Goal: Task Accomplishment & Management: Manage account settings

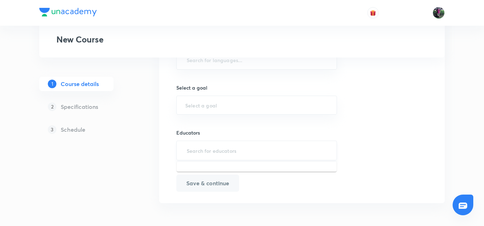
click at [209, 149] on input "text" at bounding box center [256, 150] width 143 height 13
paste input "unacademy-user-D9XBS3Q9XL3Q"
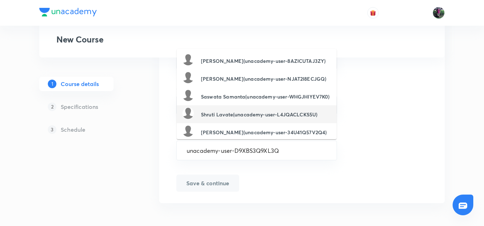
scroll to position [100, 0]
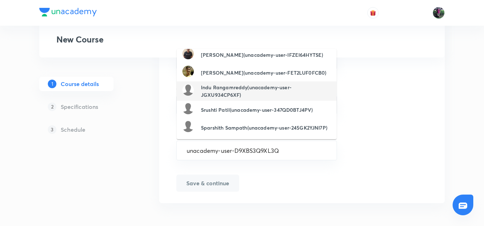
type input "unacademy-user-D9XBS3Q9XL3Q"
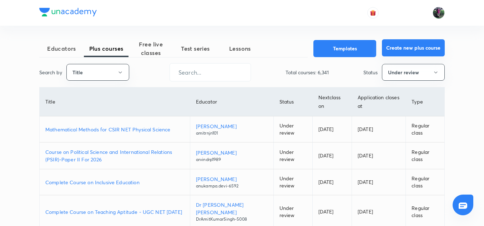
click at [405, 50] on button "Create new plus course" at bounding box center [413, 47] width 63 height 17
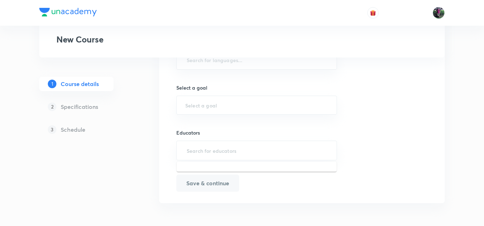
click at [214, 148] on input "text" at bounding box center [256, 150] width 143 height 13
paste input "unacademy-user-D9XBS3Q9XL3Q"
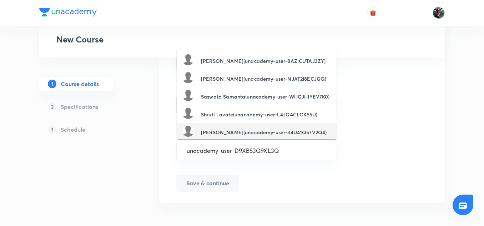
type input "unacademy-user-D9XBS3Q9XL3Q"
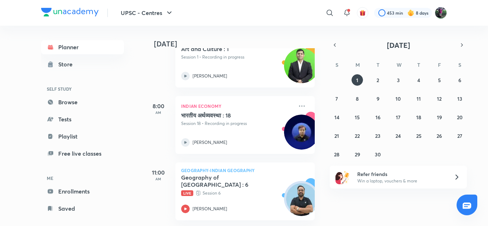
scroll to position [65, 0]
click at [439, 11] on img at bounding box center [440, 13] width 12 height 12
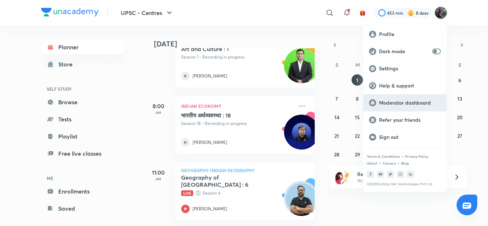
click at [391, 104] on p "Moderator dashboard" at bounding box center [410, 103] width 62 height 6
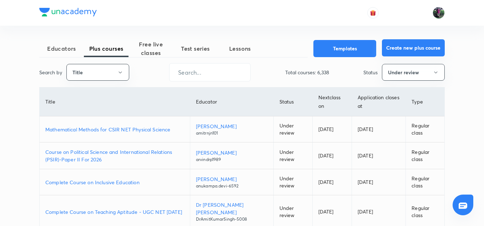
click at [405, 46] on button "Create new plus course" at bounding box center [413, 47] width 63 height 17
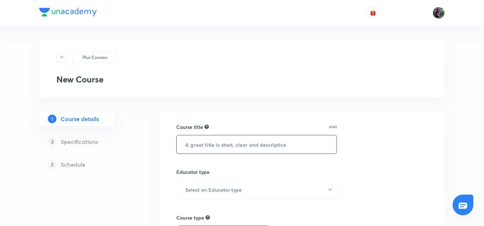
click at [236, 143] on input "text" at bounding box center [257, 144] width 160 height 18
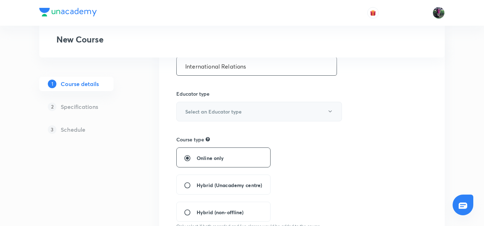
scroll to position [104, 0]
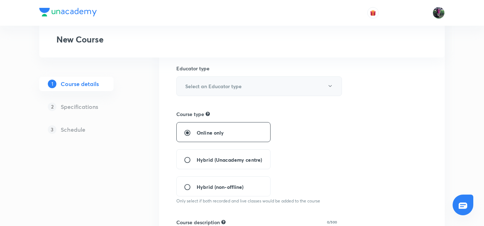
type input "International Relations"
click at [205, 86] on h6 "Select an Educator type" at bounding box center [213, 85] width 56 height 7
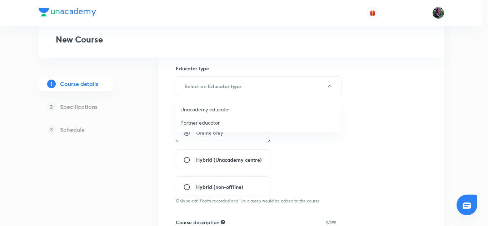
click at [186, 109] on span "Unacademy educator" at bounding box center [258, 109] width 156 height 7
radio input "false"
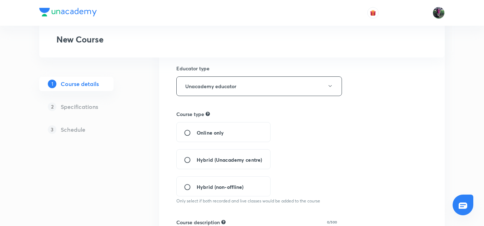
click at [185, 159] on input "Hybrid (Unacademy centre)" at bounding box center [190, 159] width 13 height 7
radio input "true"
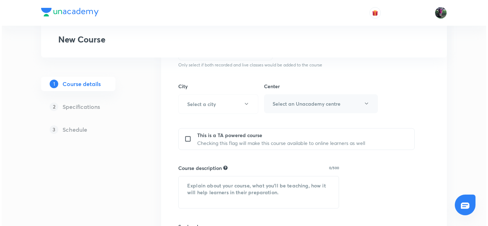
scroll to position [255, 0]
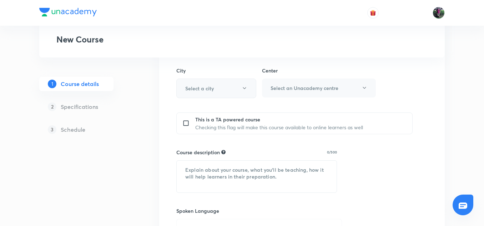
click at [245, 90] on icon "button" at bounding box center [245, 88] width 6 height 6
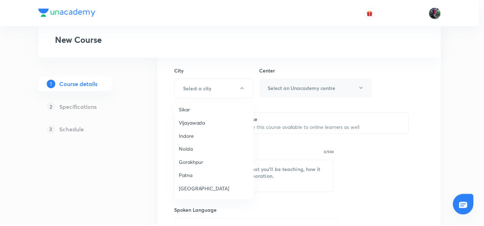
scroll to position [511, 0]
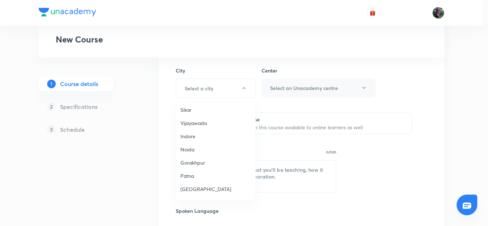
click at [194, 172] on span "Patna" at bounding box center [215, 175] width 71 height 7
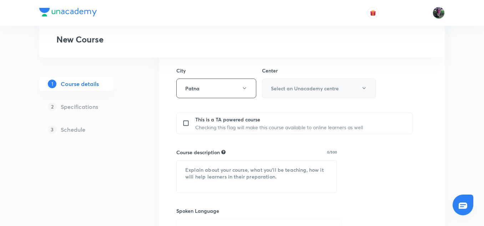
click at [364, 86] on icon "button" at bounding box center [364, 88] width 6 height 6
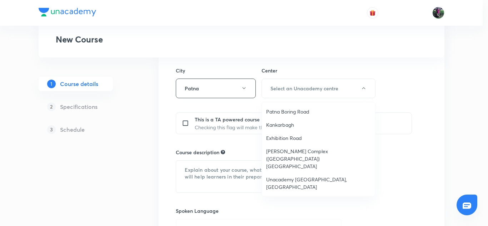
click at [287, 176] on span "Unacademy [GEOGRAPHIC_DATA], [GEOGRAPHIC_DATA]" at bounding box center [318, 183] width 105 height 15
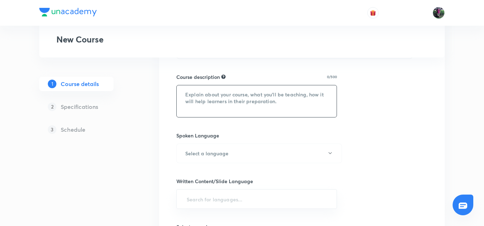
scroll to position [338, 0]
click at [190, 86] on textarea at bounding box center [257, 101] width 160 height 32
paste textarea "उपेंद्र सर द्वारा प्रस्तुत यह पाठ्यक्रम अंतर्राष्ट्रीय संबंधों को व्यापक रूप से…"
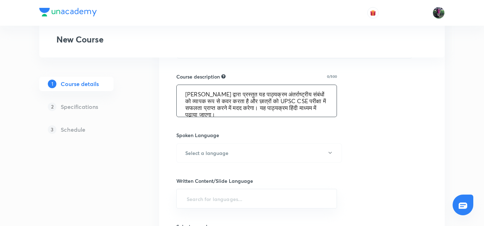
scroll to position [1, 0]
type textarea "उपेंद्र सर द्वारा प्रस्तुत यह पाठ्यक्रम अंतर्राष्ट्रीय संबंधों को व्यापक रूप से…"
click at [194, 149] on h6 "Select a language" at bounding box center [206, 152] width 43 height 7
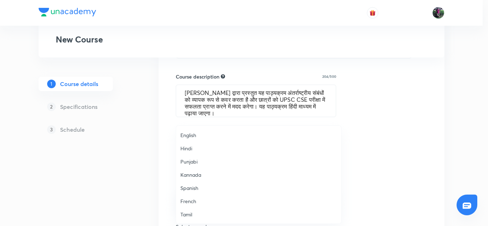
click at [184, 147] on span "Hindi" at bounding box center [258, 148] width 156 height 7
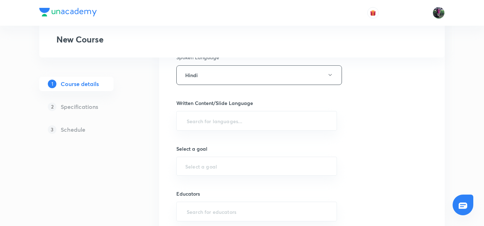
scroll to position [417, 0]
click at [204, 113] on input "text" at bounding box center [256, 119] width 143 height 13
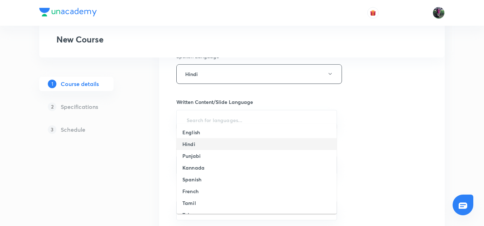
click at [190, 144] on h6 "Hindi" at bounding box center [188, 143] width 13 height 7
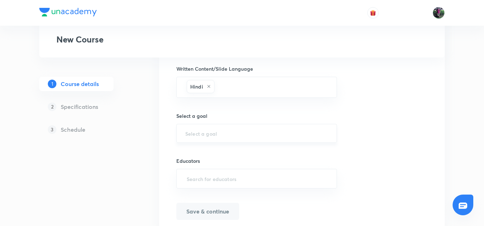
scroll to position [471, 0]
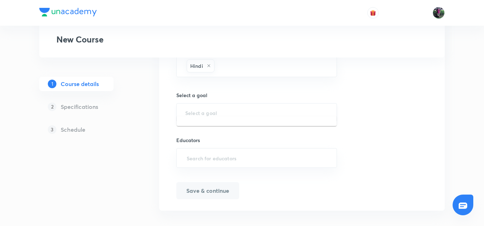
click at [205, 109] on input "text" at bounding box center [256, 112] width 143 height 7
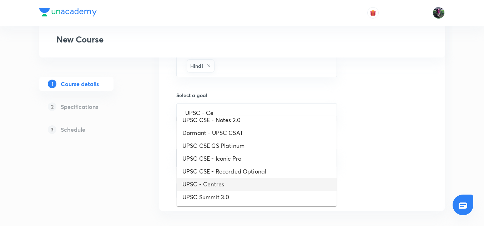
scroll to position [0, 0]
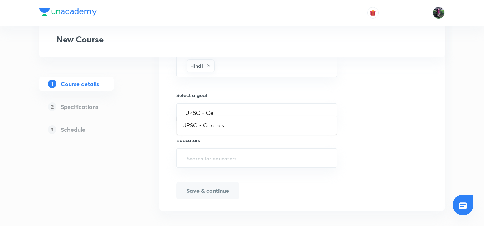
type input "UPSC - Ce"
click at [204, 182] on button "Save & continue" at bounding box center [207, 190] width 63 height 17
click at [205, 109] on input "text" at bounding box center [256, 112] width 143 height 7
click at [203, 127] on li "UPSC - Centres" at bounding box center [257, 125] width 160 height 13
type input "UPSC - Centres"
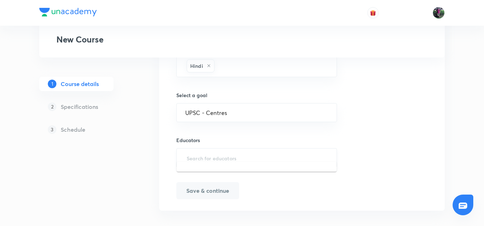
click at [201, 151] on input "text" at bounding box center [256, 157] width 143 height 13
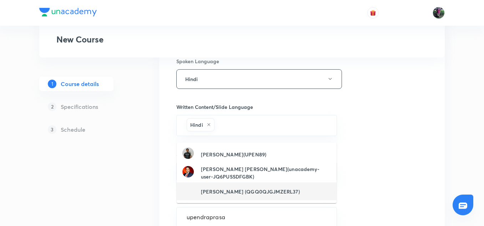
scroll to position [412, 0]
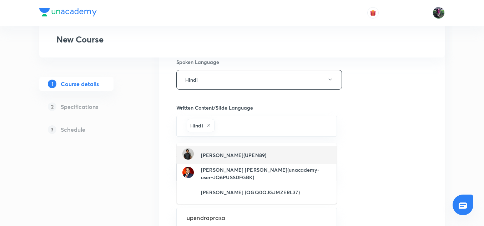
type input "upendraprasa"
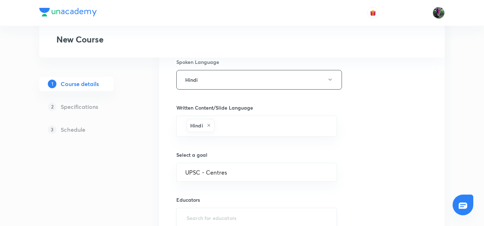
type input "u"
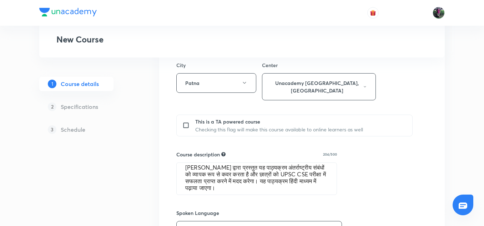
scroll to position [4, 0]
type input "Upendra Prasad"
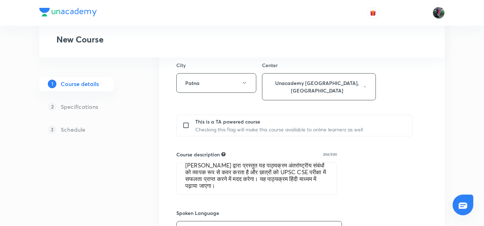
drag, startPoint x: 274, startPoint y: 185, endPoint x: 280, endPoint y: 198, distance: 14.3
click at [280, 198] on div "Course title 23/80 International Relations ​ Educator type Unacademy educator C…" at bounding box center [301, 136] width 251 height 547
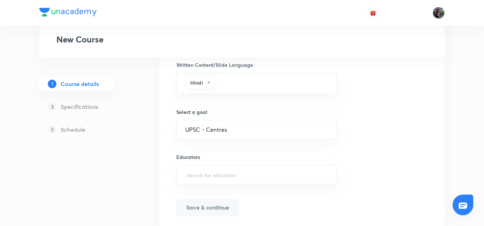
scroll to position [456, 0]
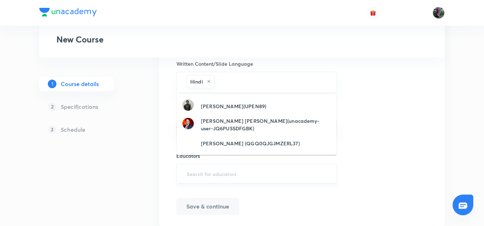
click at [199, 167] on input "text" at bounding box center [256, 173] width 143 height 13
paste input "15815071"
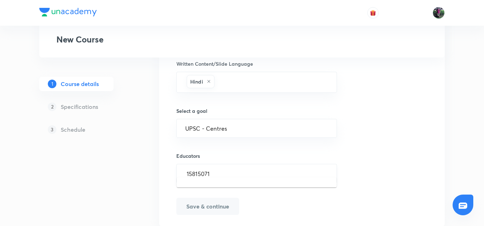
click at [220, 167] on input "15815071" at bounding box center [256, 173] width 143 height 13
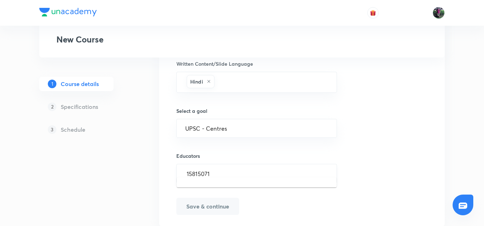
click at [220, 167] on input "15815071" at bounding box center [256, 173] width 143 height 13
type input "15815071"
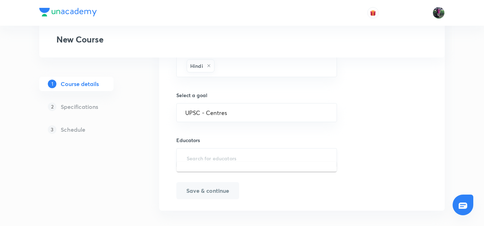
click at [209, 153] on input "text" at bounding box center [256, 157] width 143 height 13
paste input "Upendraprasad-7399"
type input "Upendraprasad-7399"
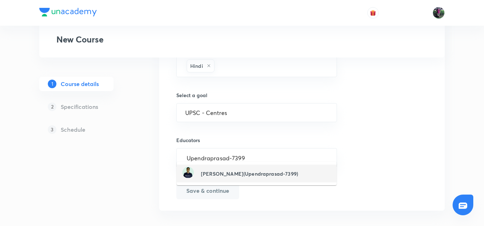
click at [235, 175] on h6 "Upendra Prasad(Upendraprasad-7399)" at bounding box center [249, 173] width 97 height 7
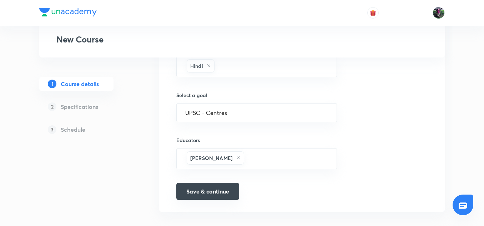
click at [201, 183] on button "Save & continue" at bounding box center [207, 191] width 63 height 17
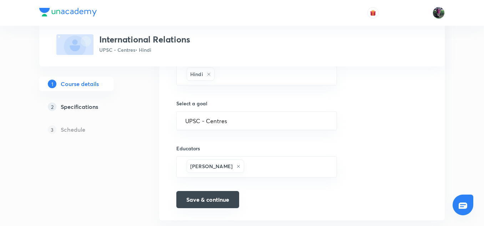
scroll to position [480, 0]
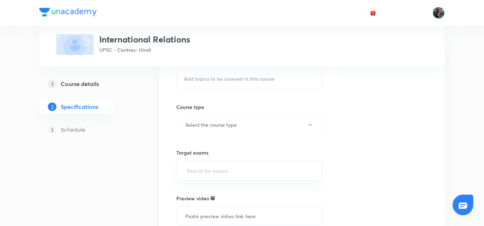
scroll to position [76, 0]
click at [214, 75] on span "Add topics to be covered in this course" at bounding box center [229, 78] width 91 height 6
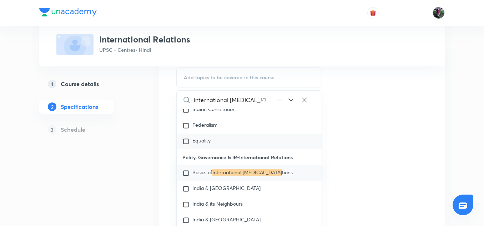
scroll to position [6513, 0]
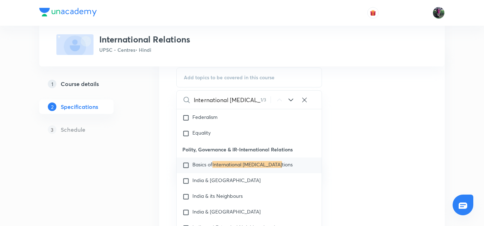
type input "International Rela"
click at [186, 162] on input "checkbox" at bounding box center [187, 165] width 10 height 7
checkbox input "true"
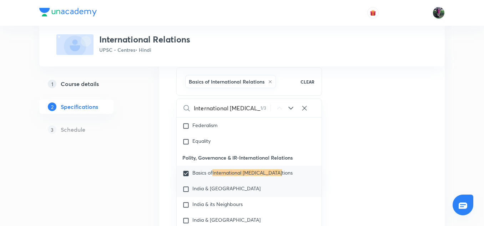
click at [184, 186] on input "checkbox" at bounding box center [187, 189] width 10 height 7
checkbox input "true"
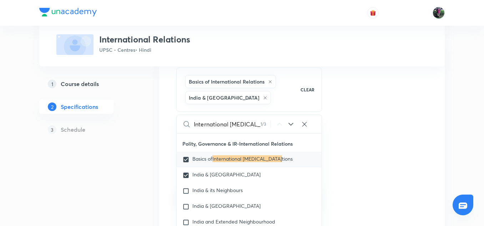
scroll to position [6543, 0]
click at [186, 187] on input "checkbox" at bounding box center [187, 190] width 10 height 7
checkbox input "true"
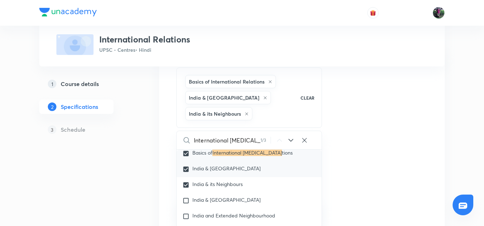
scroll to position [6565, 0]
click at [185, 197] on input "checkbox" at bounding box center [187, 200] width 10 height 7
checkbox input "true"
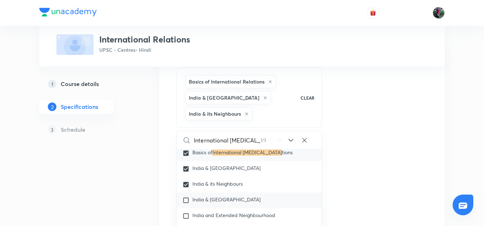
checkbox input "true"
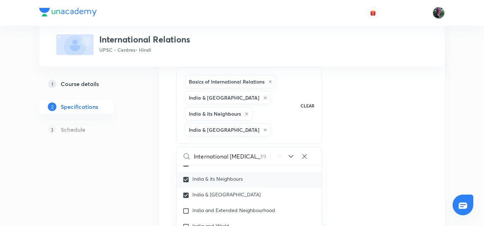
scroll to position [6587, 0]
click at [185, 207] on input "checkbox" at bounding box center [187, 210] width 10 height 7
checkbox input "true"
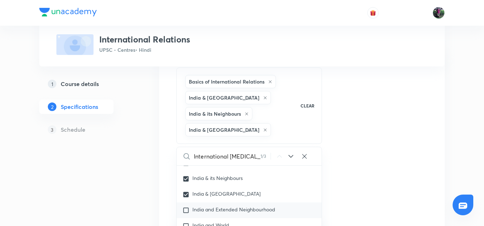
checkbox input "true"
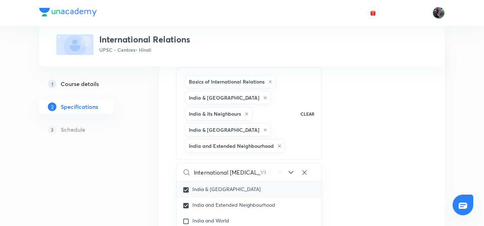
scroll to position [6609, 0]
click at [186, 217] on input "checkbox" at bounding box center [187, 220] width 10 height 7
checkbox input "true"
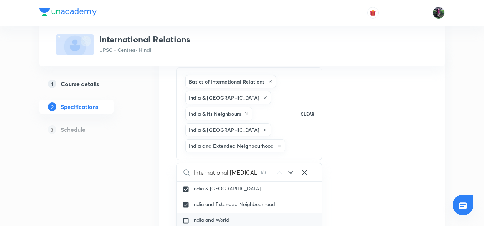
checkbox input "true"
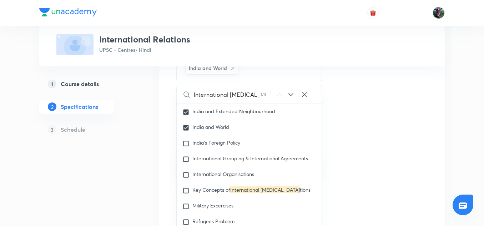
scroll to position [171, 0]
click at [185, 140] on input "checkbox" at bounding box center [187, 143] width 10 height 7
checkbox input "true"
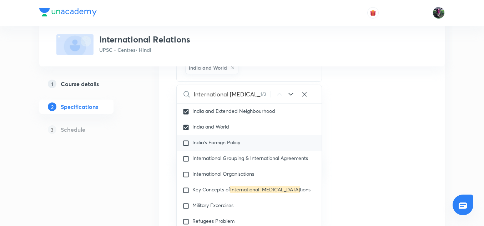
checkbox input "true"
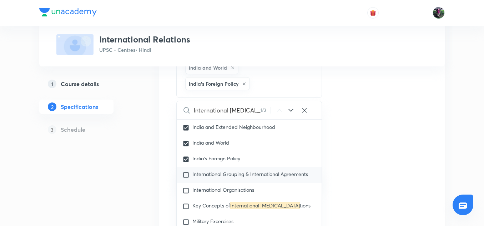
click at [186, 171] on input "checkbox" at bounding box center [187, 174] width 10 height 7
checkbox input "true"
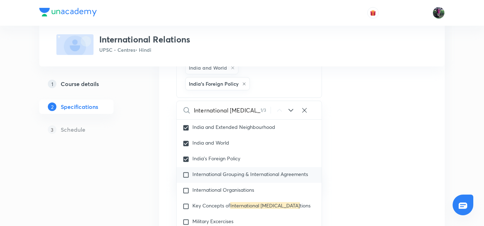
checkbox input "true"
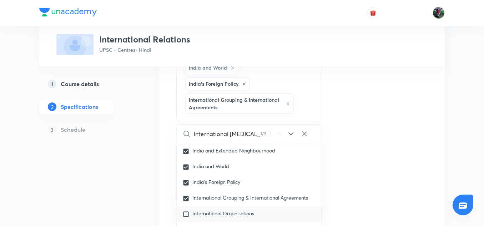
click at [185, 211] on input "checkbox" at bounding box center [187, 214] width 10 height 7
checkbox input "true"
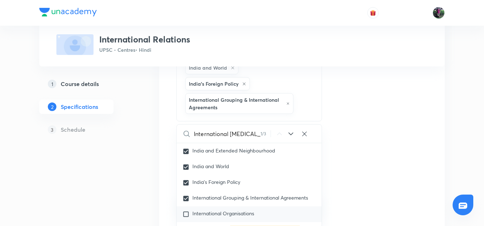
checkbox input "true"
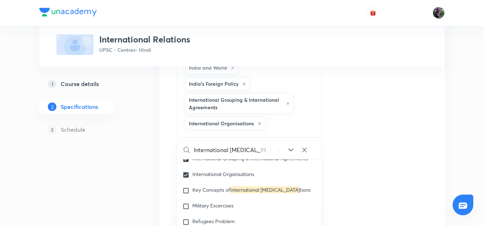
scroll to position [6679, 0]
click at [185, 187] on input "checkbox" at bounding box center [187, 190] width 10 height 7
checkbox input "true"
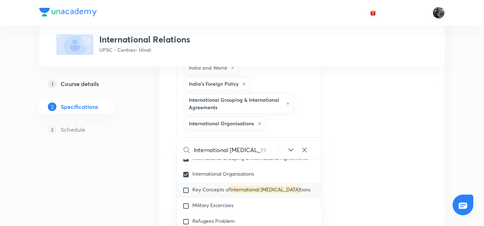
checkbox input "true"
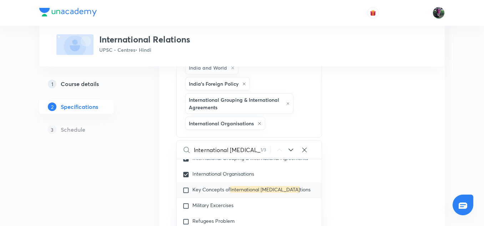
checkbox input "true"
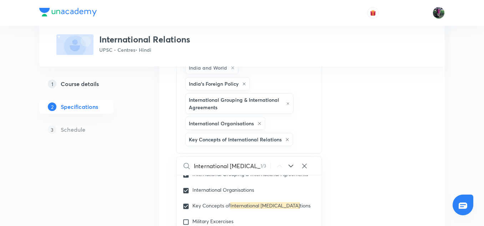
click at [361, 139] on div "Topics Basics of International Relations India & Central Asia India & its Neigh…" at bounding box center [301, 159] width 251 height 397
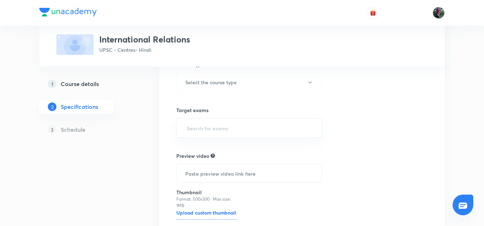
scroll to position [279, 0]
click at [208, 85] on h6 "Select the course type" at bounding box center [210, 80] width 51 height 7
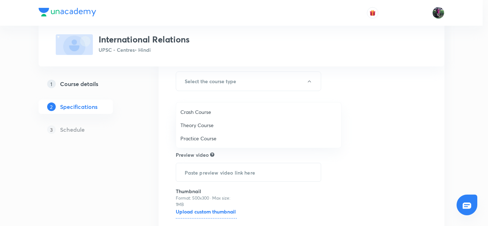
click at [194, 128] on span "Theory Course" at bounding box center [258, 124] width 156 height 7
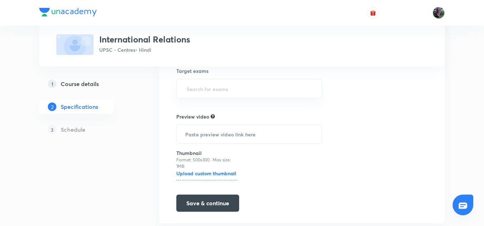
scroll to position [318, 0]
click at [211, 95] on input "text" at bounding box center [249, 87] width 128 height 13
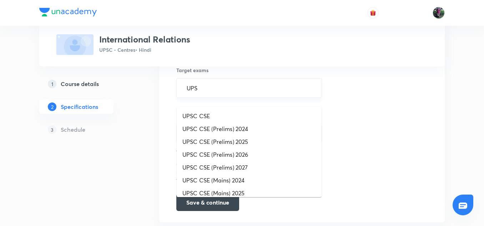
type input "UPSC"
click at [215, 154] on li "UPSC CSE (Prelims) 2026" at bounding box center [249, 154] width 145 height 13
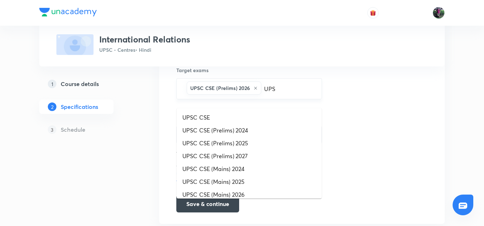
type input "UPSC"
click at [231, 157] on li "UPSC CSE (Prelims) 2027" at bounding box center [249, 156] width 145 height 13
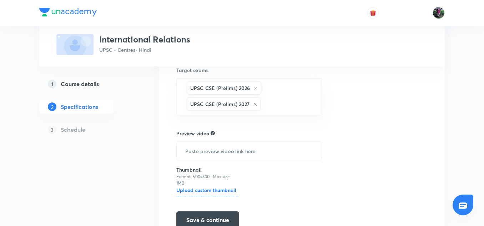
scroll to position [362, 0]
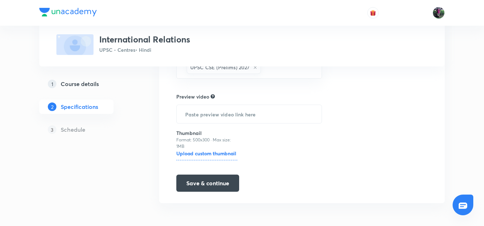
click at [206, 152] on h6 "Upload custom thumbnail" at bounding box center [206, 155] width 61 height 11
click at [0, 0] on input "Upload custom thumbnail" at bounding box center [0, 0] width 0 height 0
click at [207, 152] on h6 "Upload custom thumbnail" at bounding box center [206, 155] width 61 height 11
click at [0, 0] on input "Upload custom thumbnail" at bounding box center [0, 0] width 0 height 0
click at [213, 178] on button "Save & continue" at bounding box center [207, 182] width 63 height 17
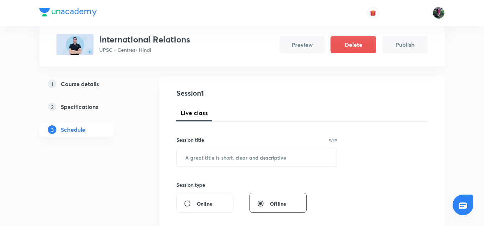
scroll to position [100, 0]
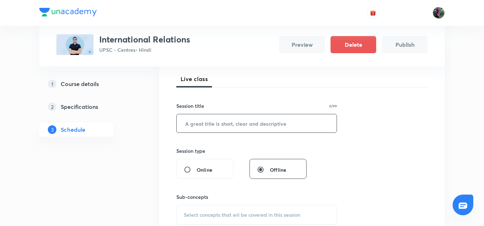
click at [216, 123] on input "text" at bounding box center [257, 123] width 160 height 18
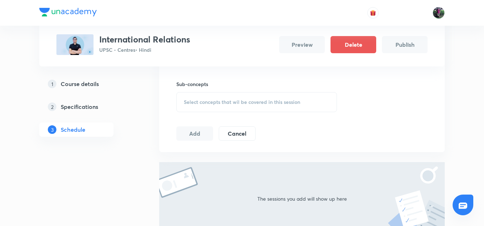
scroll to position [215, 0]
type input "International Relations : 1"
click at [224, 99] on span "Select concepts that wil be covered in this session" at bounding box center [242, 100] width 116 height 6
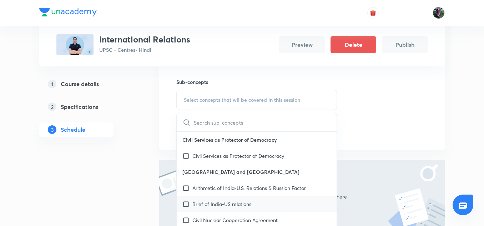
click at [223, 202] on p "Brief of India-US relations" at bounding box center [221, 203] width 59 height 7
checkbox input "true"
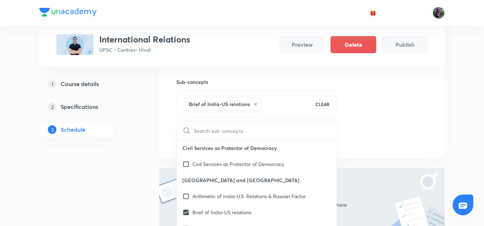
click at [376, 110] on div "Session 1 Live class Session title 27/99 International Relations : 1 ​ Session …" at bounding box center [301, 43] width 251 height 208
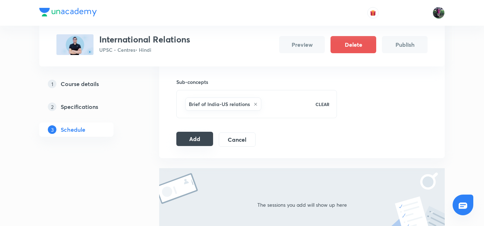
click at [196, 141] on button "Add" at bounding box center [194, 139] width 37 height 14
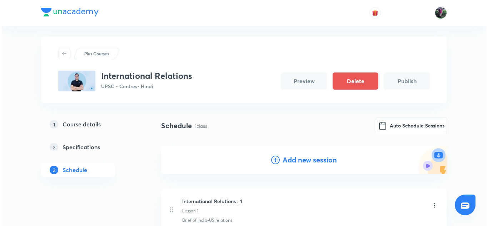
scroll to position [3, 0]
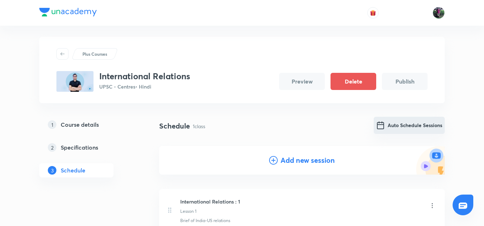
click at [402, 124] on button "Auto Schedule Sessions" at bounding box center [409, 125] width 71 height 17
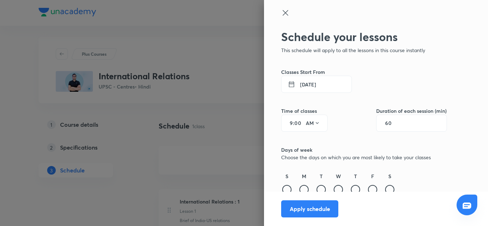
click at [306, 85] on button "1 Sep 2025" at bounding box center [316, 84] width 71 height 17
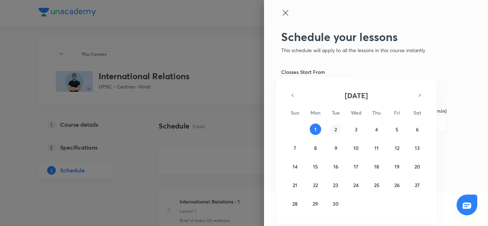
click at [336, 130] on abbr "2" at bounding box center [335, 129] width 2 height 7
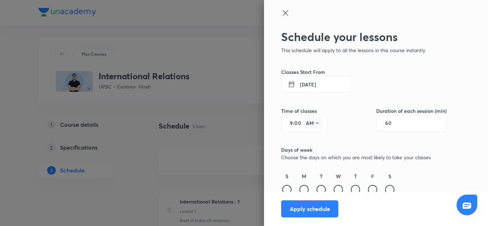
click at [314, 123] on icon at bounding box center [317, 123] width 6 height 6
click at [305, 141] on div "PM" at bounding box center [308, 141] width 26 height 17
click at [286, 123] on input "9" at bounding box center [288, 123] width 9 height 6
type input "4"
click at [294, 123] on input "00" at bounding box center [298, 123] width 9 height 6
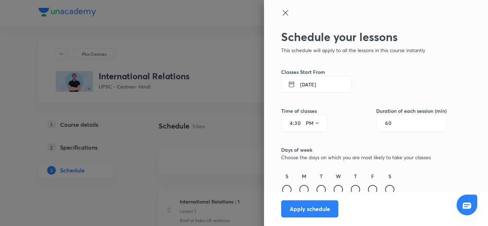
type input "30"
click at [388, 123] on input "60" at bounding box center [392, 123] width 14 height 6
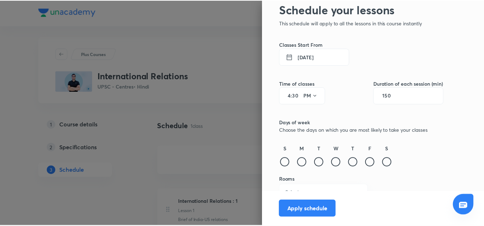
scroll to position [38, 0]
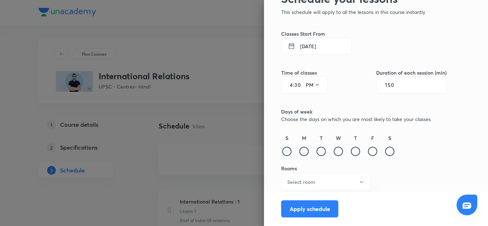
type input "150"
click at [282, 151] on div at bounding box center [286, 151] width 9 height 9
click at [301, 150] on div at bounding box center [303, 151] width 9 height 9
click at [317, 151] on div at bounding box center [320, 151] width 9 height 9
click at [333, 150] on div at bounding box center [337, 151] width 9 height 9
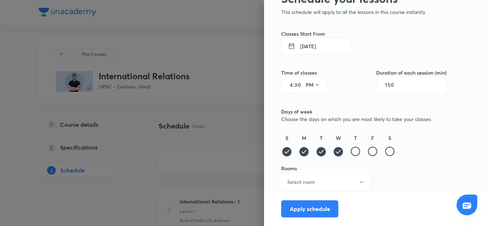
click at [351, 150] on div at bounding box center [355, 151] width 9 height 9
click at [368, 150] on div at bounding box center [372, 151] width 9 height 9
click at [385, 151] on div at bounding box center [389, 151] width 9 height 9
click at [387, 83] on input "150" at bounding box center [392, 85] width 14 height 6
type input "180"
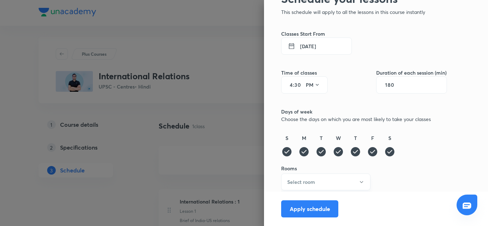
click at [355, 178] on button "Select room" at bounding box center [325, 181] width 89 height 17
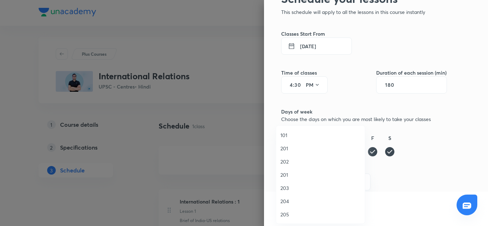
click at [284, 187] on span "203" at bounding box center [320, 187] width 80 height 7
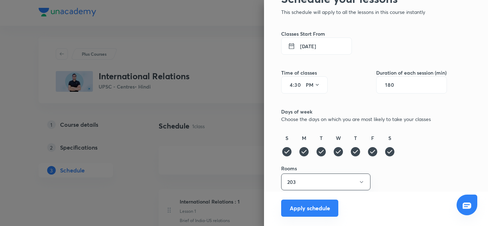
click at [300, 207] on button "Apply schedule" at bounding box center [309, 208] width 57 height 17
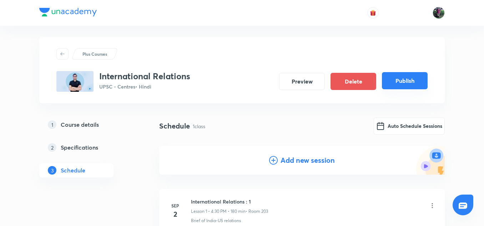
click at [406, 78] on button "Publish" at bounding box center [405, 80] width 46 height 17
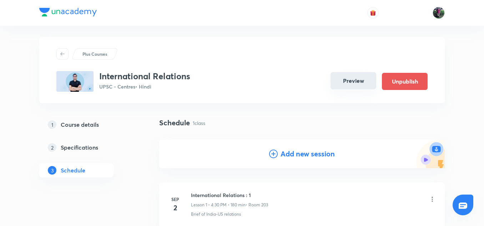
click at [338, 80] on button "Preview" at bounding box center [354, 80] width 46 height 17
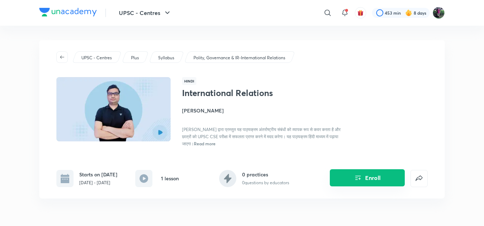
click at [369, 184] on button "Enroll" at bounding box center [367, 177] width 75 height 17
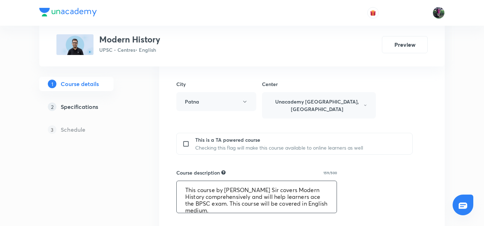
scroll to position [7, 0]
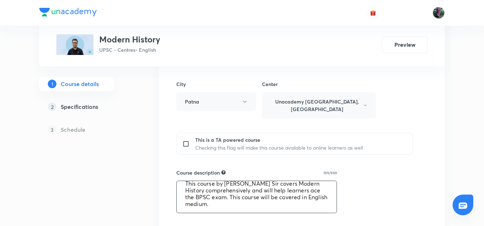
drag, startPoint x: 186, startPoint y: 182, endPoint x: 233, endPoint y: 198, distance: 50.1
click at [233, 198] on textarea "This course by Sujeet Bajpai Sir covers Modern History comprehensively and will…" at bounding box center [257, 197] width 160 height 32
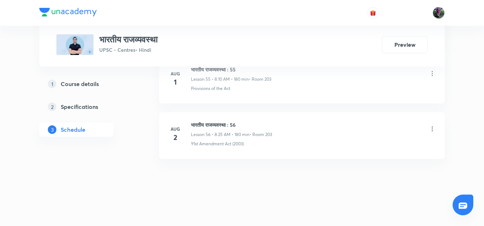
click at [79, 81] on h5 "Course details" at bounding box center [80, 84] width 38 height 9
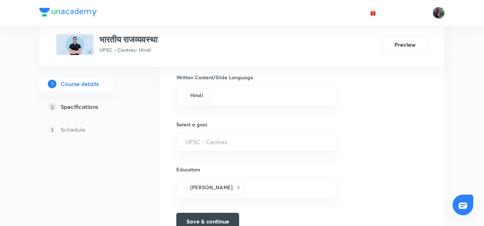
scroll to position [481, 0]
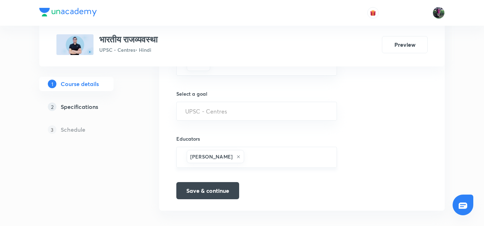
click at [223, 153] on h6 "Upendra Prasad" at bounding box center [211, 156] width 42 height 7
drag, startPoint x: 191, startPoint y: 149, endPoint x: 231, endPoint y: 148, distance: 39.6
click at [231, 150] on div "Upendra Prasad" at bounding box center [215, 156] width 57 height 13
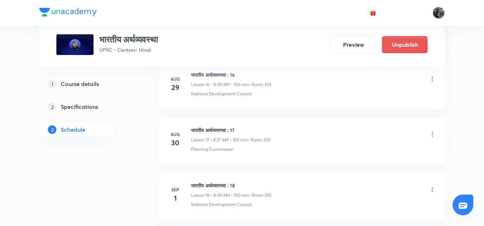
scroll to position [1282, 0]
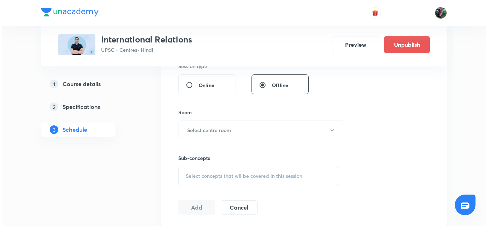
scroll to position [402, 0]
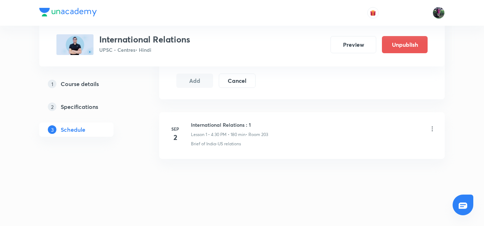
click at [433, 129] on icon at bounding box center [432, 128] width 1 height 5
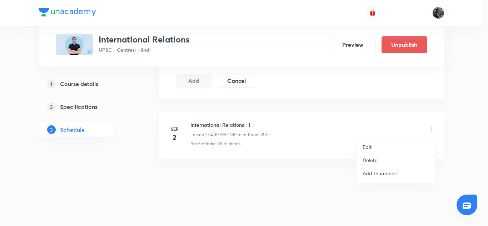
click at [367, 148] on p "Edit" at bounding box center [366, 146] width 9 height 7
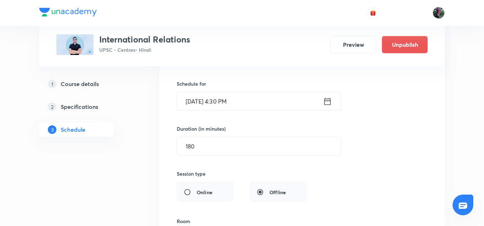
scroll to position [140, 0]
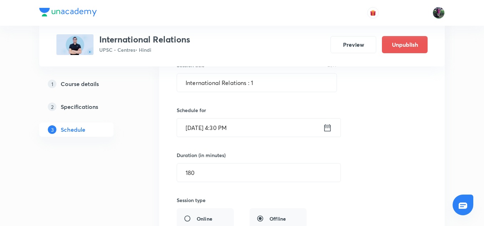
click at [206, 129] on input "Sep 2, 2025, 4:30 PM" at bounding box center [250, 128] width 146 height 18
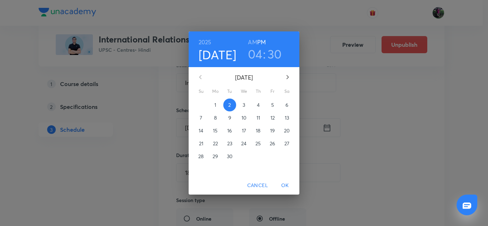
click at [216, 104] on p "1" at bounding box center [215, 104] width 2 height 7
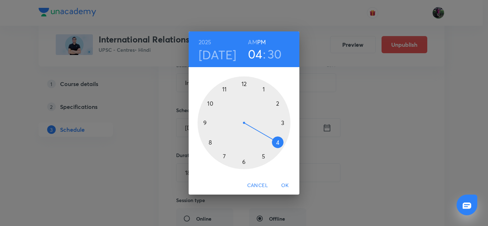
click at [278, 143] on div at bounding box center [243, 122] width 93 height 93
click at [244, 161] on div at bounding box center [243, 122] width 93 height 93
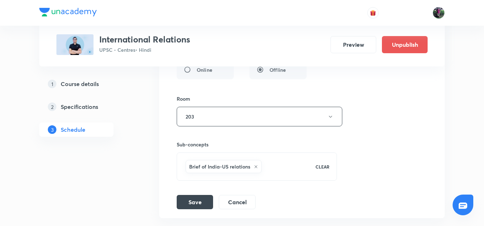
scroll to position [301, 0]
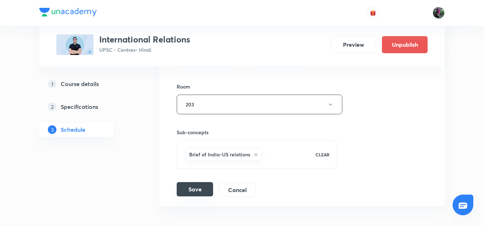
click at [194, 188] on button "Save" at bounding box center [195, 189] width 36 height 14
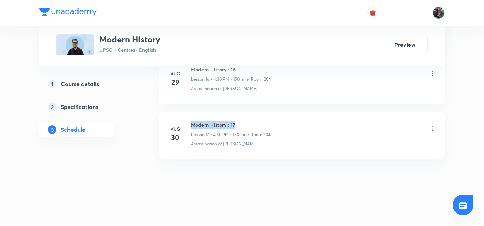
drag, startPoint x: 0, startPoint y: 0, endPoint x: 244, endPoint y: 125, distance: 273.8
click at [244, 125] on h6 "Modern History : 17" at bounding box center [231, 124] width 80 height 7
copy h6 "Modern History : 17"
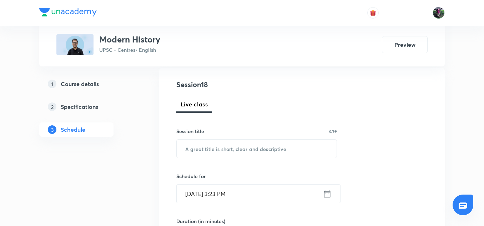
scroll to position [75, 0]
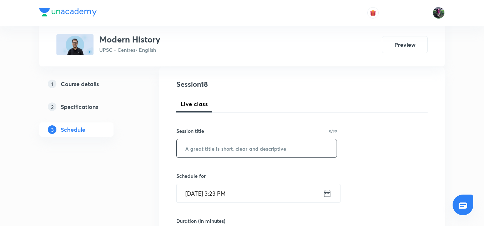
click at [215, 150] on input "text" at bounding box center [257, 148] width 160 height 18
paste input "Modern History : 17"
type input "Modern History : 18"
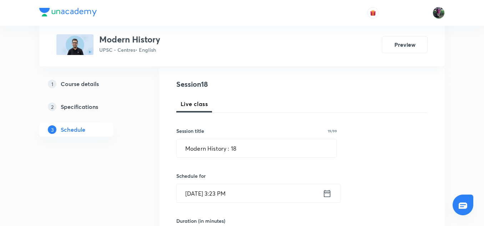
click at [210, 193] on input "Sep 1, 2025, 3:23 PM" at bounding box center [250, 193] width 146 height 18
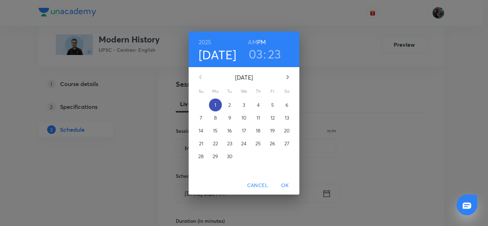
click at [215, 105] on p "1" at bounding box center [215, 104] width 2 height 7
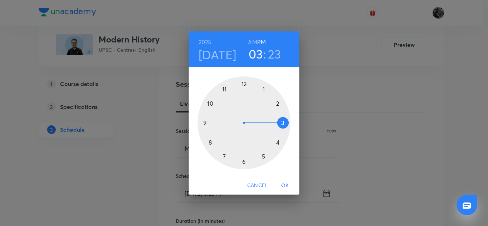
click at [278, 142] on div at bounding box center [243, 122] width 93 height 93
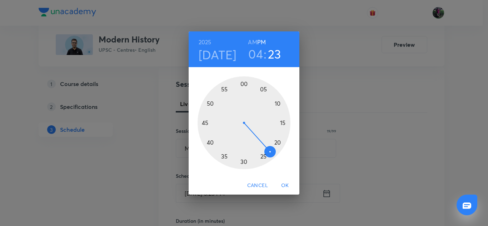
click at [244, 161] on div at bounding box center [243, 122] width 93 height 93
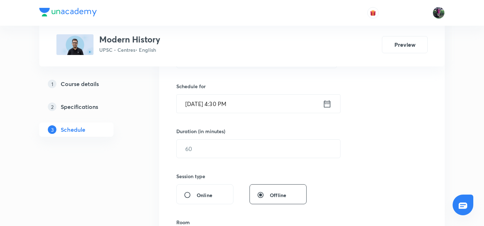
scroll to position [165, 0]
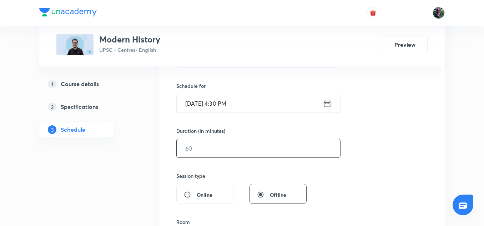
click at [205, 149] on input "text" at bounding box center [259, 148] width 164 height 18
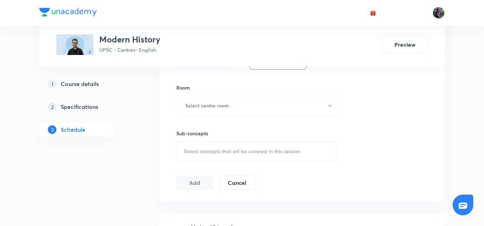
scroll to position [300, 0]
type input "150"
click at [215, 109] on button "Select centre room" at bounding box center [259, 105] width 166 height 20
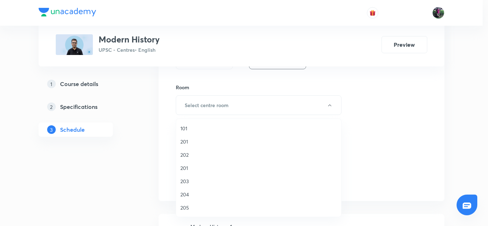
click at [185, 193] on span "204" at bounding box center [258, 194] width 156 height 7
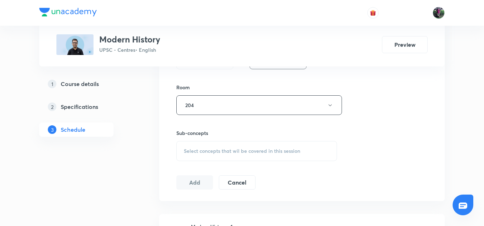
click at [225, 154] on span "Select concepts that wil be covered in this session" at bounding box center [242, 151] width 116 height 6
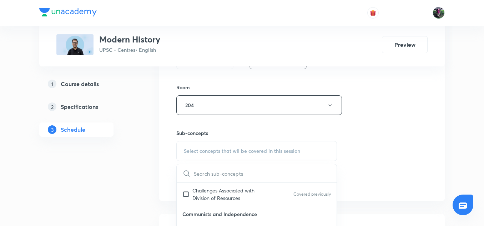
scroll to position [56, 0]
click at [211, 191] on p "Challenges Associated with Division of Resources" at bounding box center [228, 193] width 72 height 15
checkbox input "true"
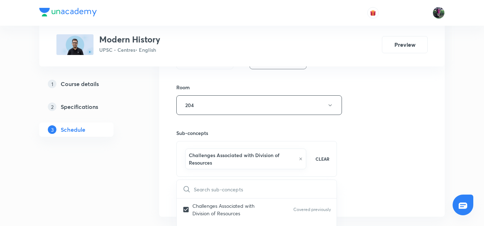
click at [364, 148] on div "Session 18 Live class Session title 19/99 Modern History : 18 ​ Schedule for Se…" at bounding box center [301, 29] width 251 height 351
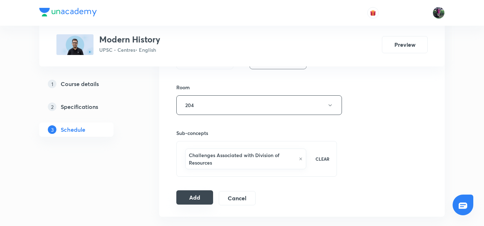
click at [196, 196] on button "Add" at bounding box center [194, 197] width 37 height 14
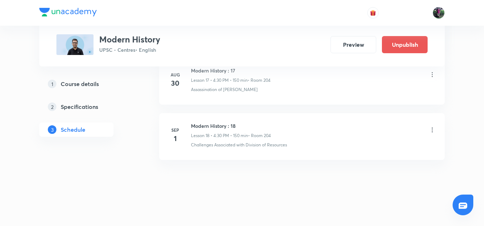
scroll to position [1014, 0]
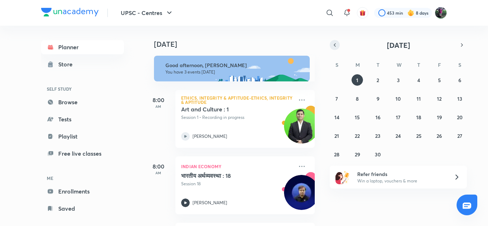
click at [334, 43] on icon "button" at bounding box center [335, 45] width 6 height 6
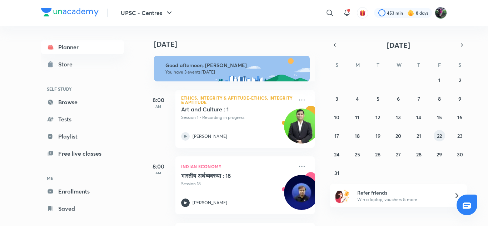
click at [437, 137] on abbr "22" at bounding box center [439, 135] width 5 height 7
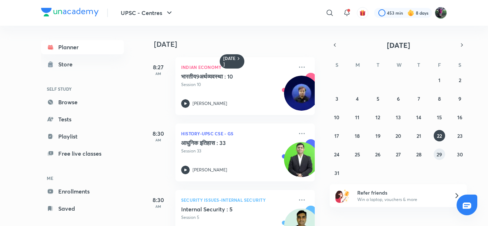
click at [438, 152] on abbr "29" at bounding box center [438, 154] width 5 height 7
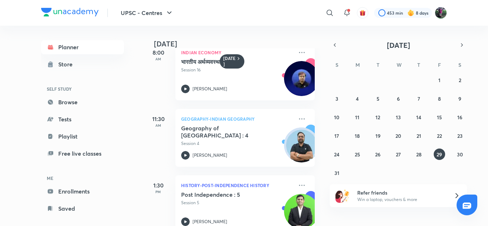
scroll to position [148, 0]
click at [186, 155] on icon at bounding box center [185, 155] width 2 height 2
click at [379, 155] on abbr "26" at bounding box center [377, 154] width 5 height 7
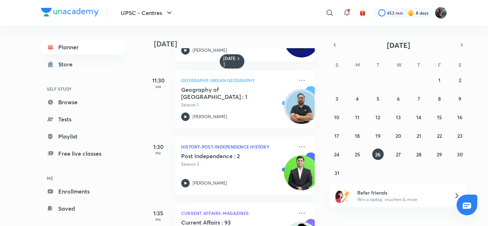
scroll to position [187, 0]
click at [257, 101] on div "Geography of Bihar : 1 Session 1 Ranjan Kumar" at bounding box center [237, 102] width 112 height 35
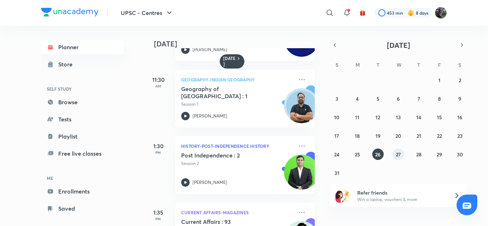
click at [398, 153] on abbr "27" at bounding box center [398, 154] width 5 height 7
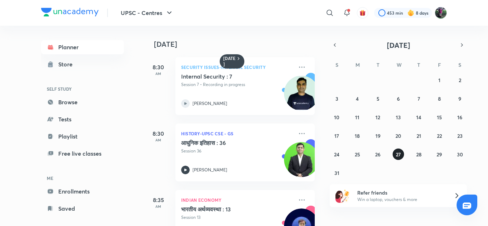
click at [398, 153] on abbr "27" at bounding box center [398, 154] width 5 height 7
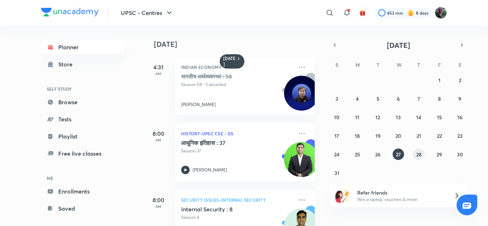
click at [419, 153] on abbr "28" at bounding box center [418, 154] width 5 height 7
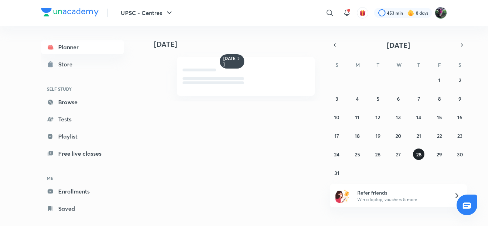
click at [419, 153] on abbr "28" at bounding box center [418, 154] width 5 height 7
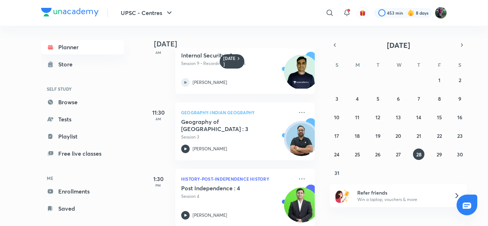
scroll to position [156, 0]
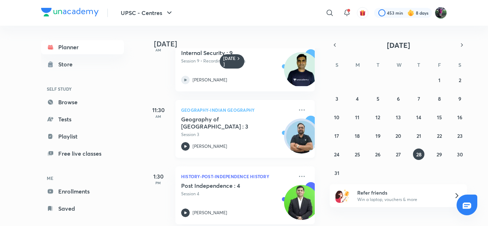
click at [229, 121] on h5 "Geography of Bihar : 3" at bounding box center [225, 123] width 89 height 14
click at [231, 131] on p "Session 3" at bounding box center [237, 134] width 112 height 6
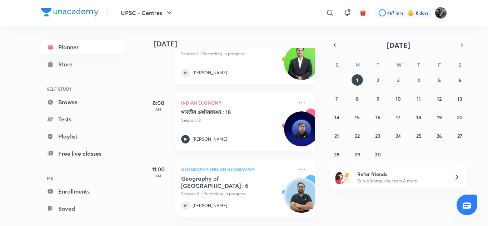
scroll to position [46, 0]
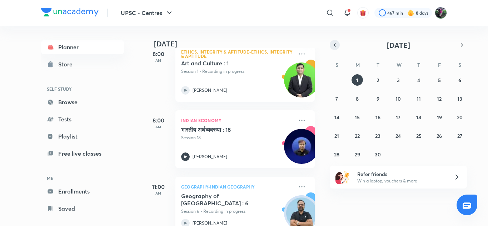
click at [335, 43] on icon "button" at bounding box center [335, 45] width 6 height 6
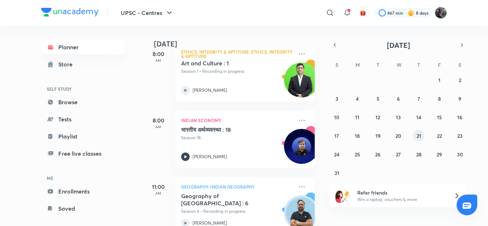
click at [418, 135] on abbr "21" at bounding box center [418, 135] width 5 height 7
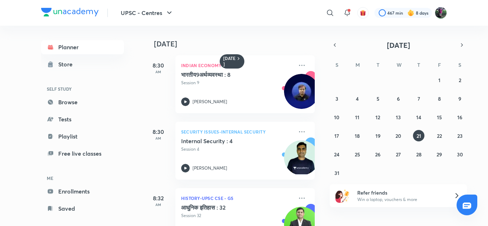
scroll to position [0, 0]
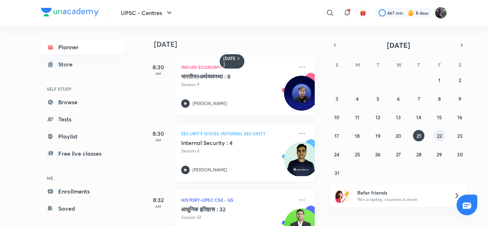
click at [436, 135] on button "22" at bounding box center [438, 135] width 11 height 11
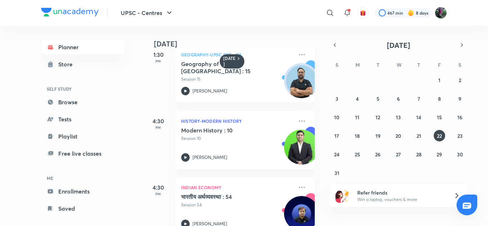
scroll to position [278, 0]
click at [438, 154] on abbr "29" at bounding box center [438, 154] width 5 height 7
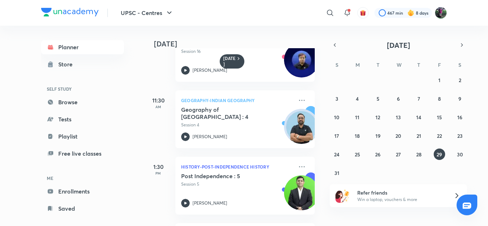
scroll to position [181, 0]
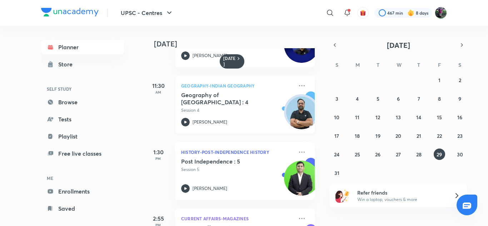
click at [185, 119] on icon at bounding box center [185, 122] width 9 height 9
click at [417, 155] on abbr "28" at bounding box center [418, 154] width 5 height 7
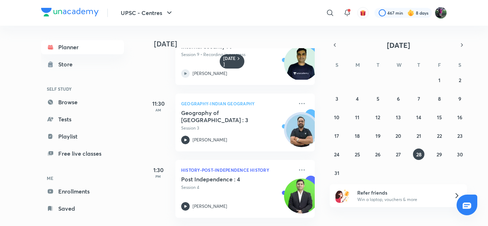
scroll to position [176, 0]
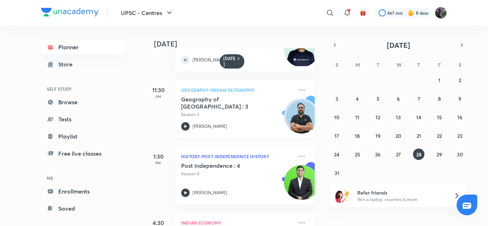
click at [185, 125] on icon at bounding box center [185, 126] width 9 height 9
